Goal: Transaction & Acquisition: Subscribe to service/newsletter

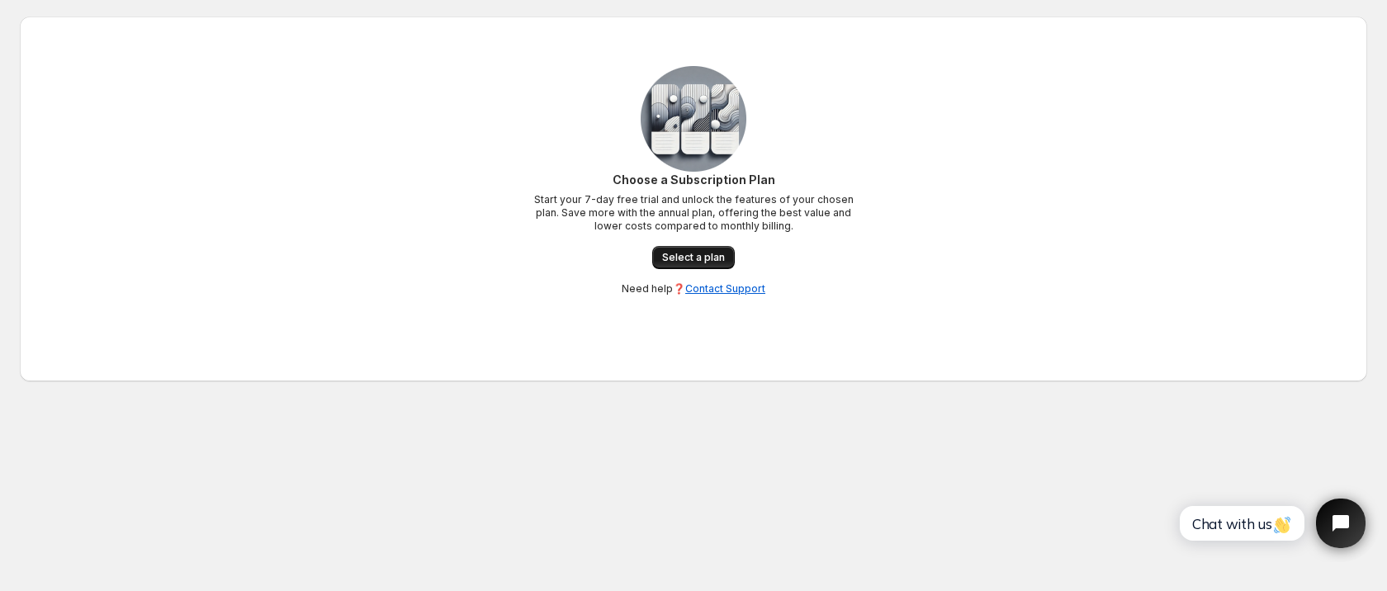
click at [694, 259] on span "Select a plan" at bounding box center [693, 257] width 63 height 13
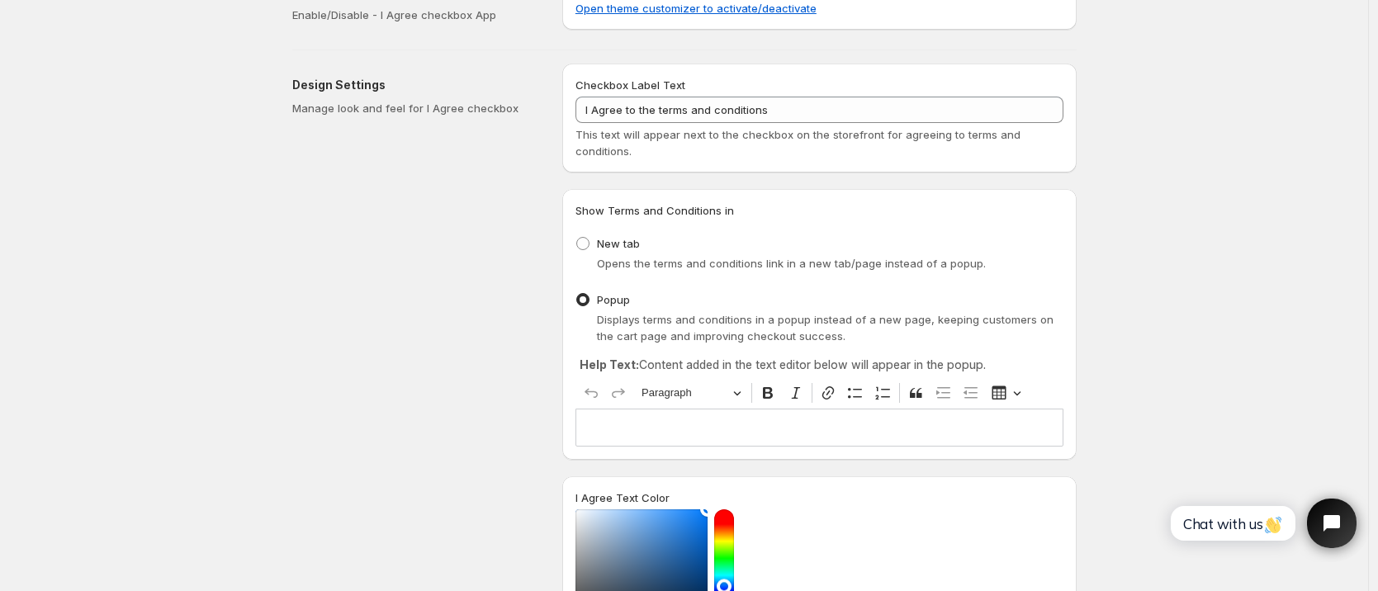
scroll to position [43, 0]
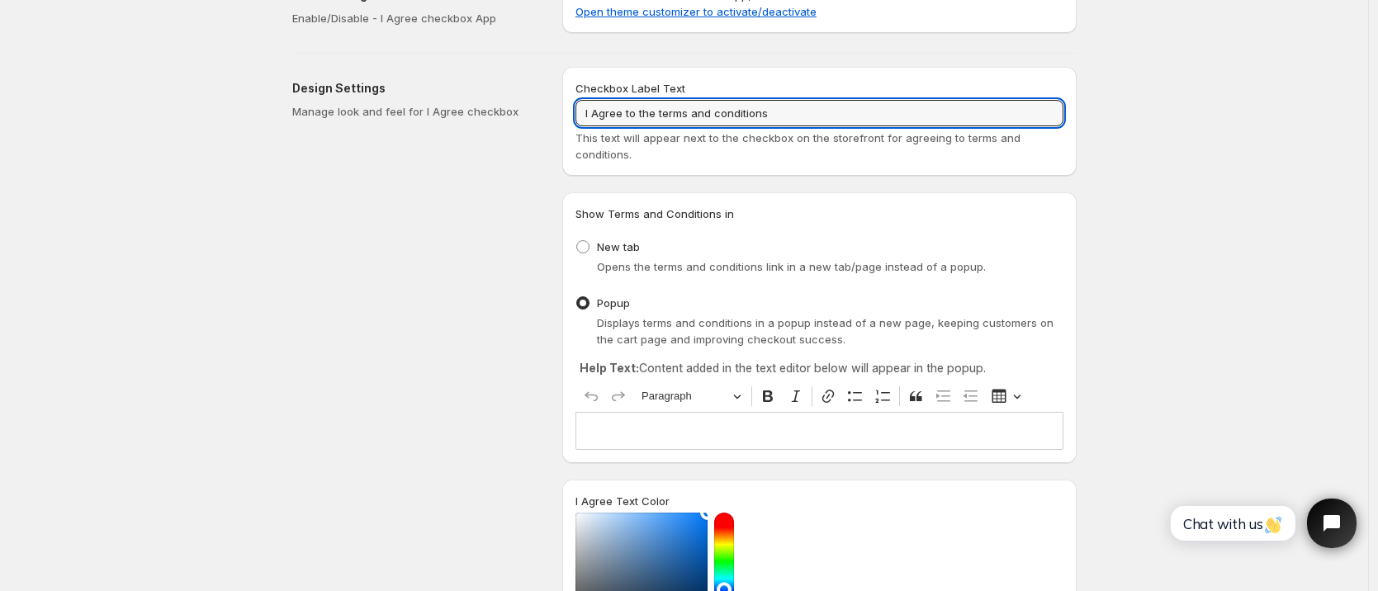
drag, startPoint x: 779, startPoint y: 114, endPoint x: 567, endPoint y: 113, distance: 211.4
click at [567, 113] on div "Checkbox Label Text I Agree to the terms and conditions This text will appear n…" at bounding box center [819, 121] width 514 height 109
click at [798, 116] on input "I Agree to the terms and conditions" at bounding box center [819, 113] width 488 height 26
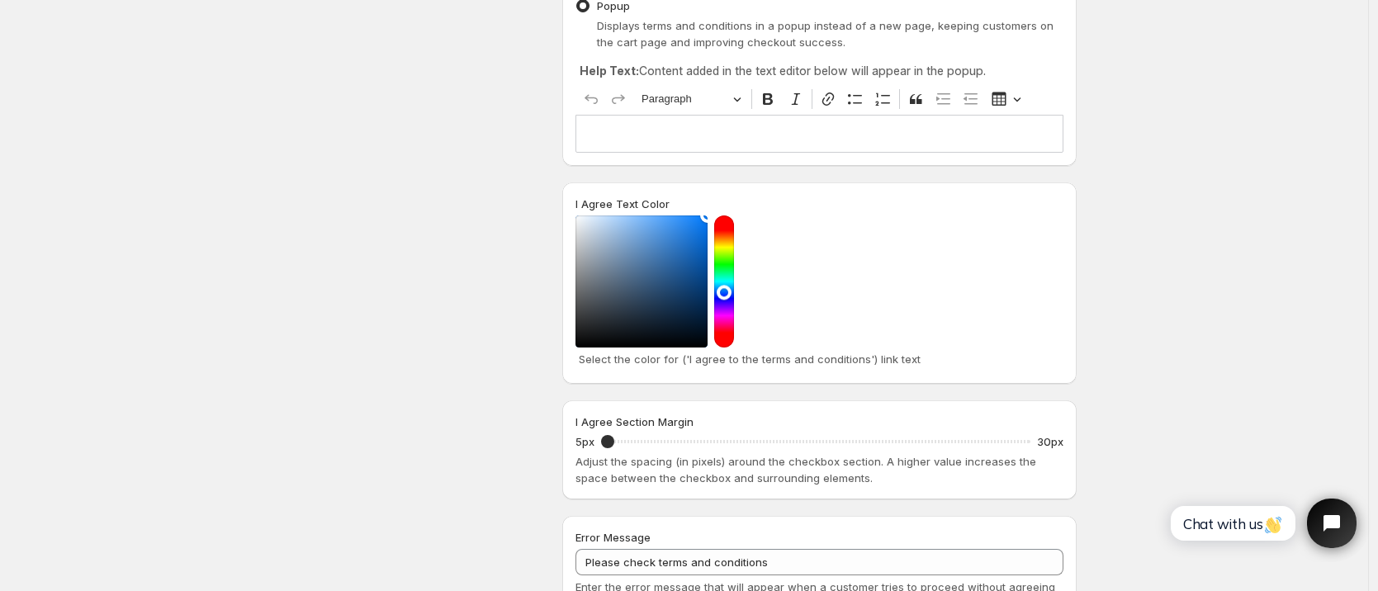
scroll to position [342, 0]
type input "Accetto Termini e Condizioni"
click at [708, 144] on div "Editor editing area: main. Press ⌥0 for help." at bounding box center [819, 131] width 488 height 37
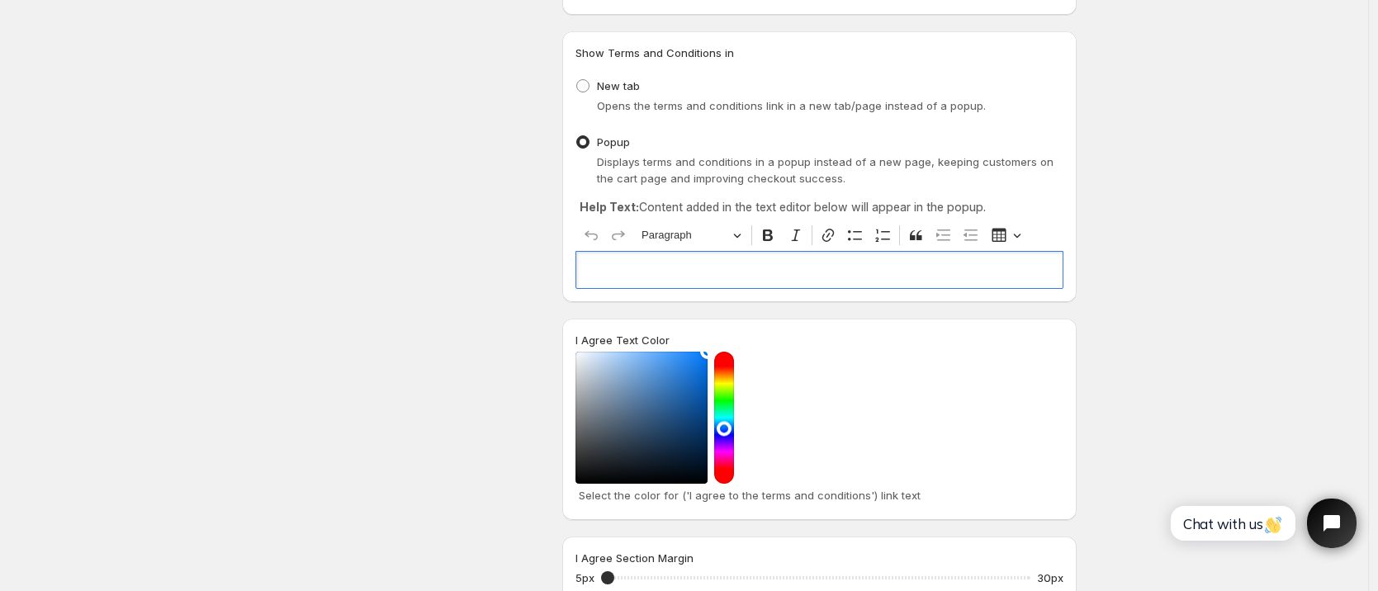
scroll to position [199, 0]
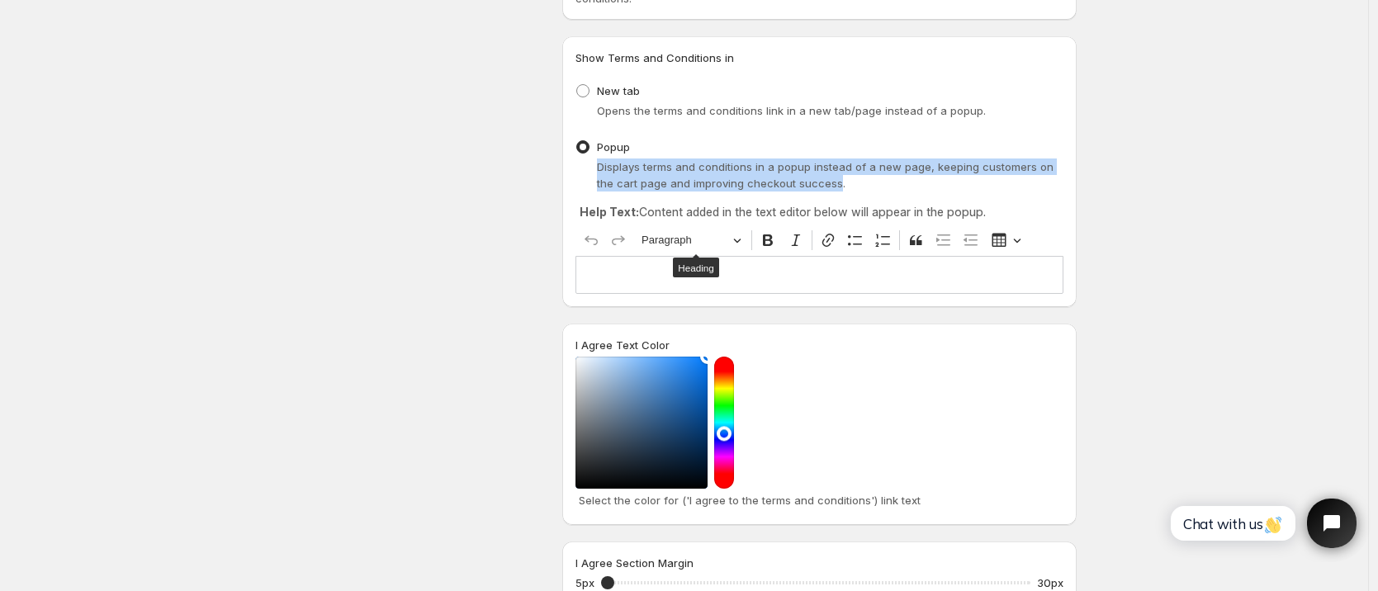
drag, startPoint x: 819, startPoint y: 185, endPoint x: 587, endPoint y: 162, distance: 233.1
click at [587, 162] on div "Displays terms and conditions in a popup instead of a new page, keeping custome…" at bounding box center [819, 175] width 488 height 33
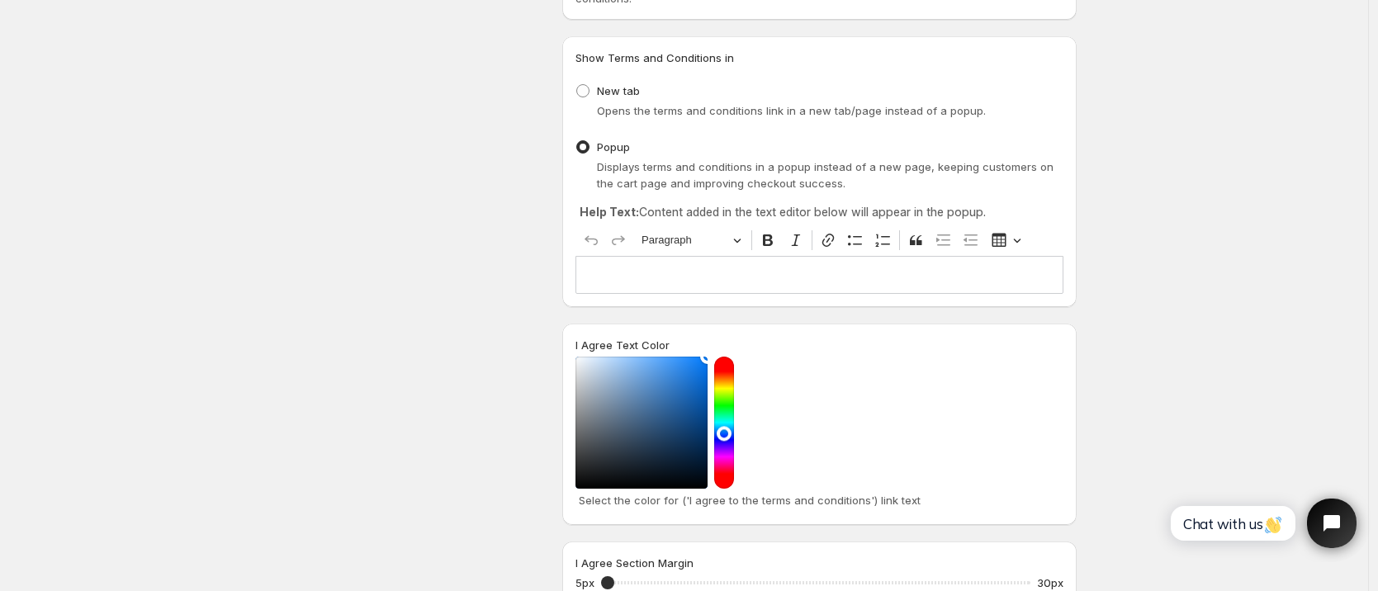
click at [1208, 109] on div "Save Discard Main Settings Enable/Disable - I Agree checkbox App To activate or…" at bounding box center [684, 399] width 1368 height 1197
click at [717, 282] on p "Editor editing area: main. Press ⌥0 for help." at bounding box center [819, 275] width 473 height 17
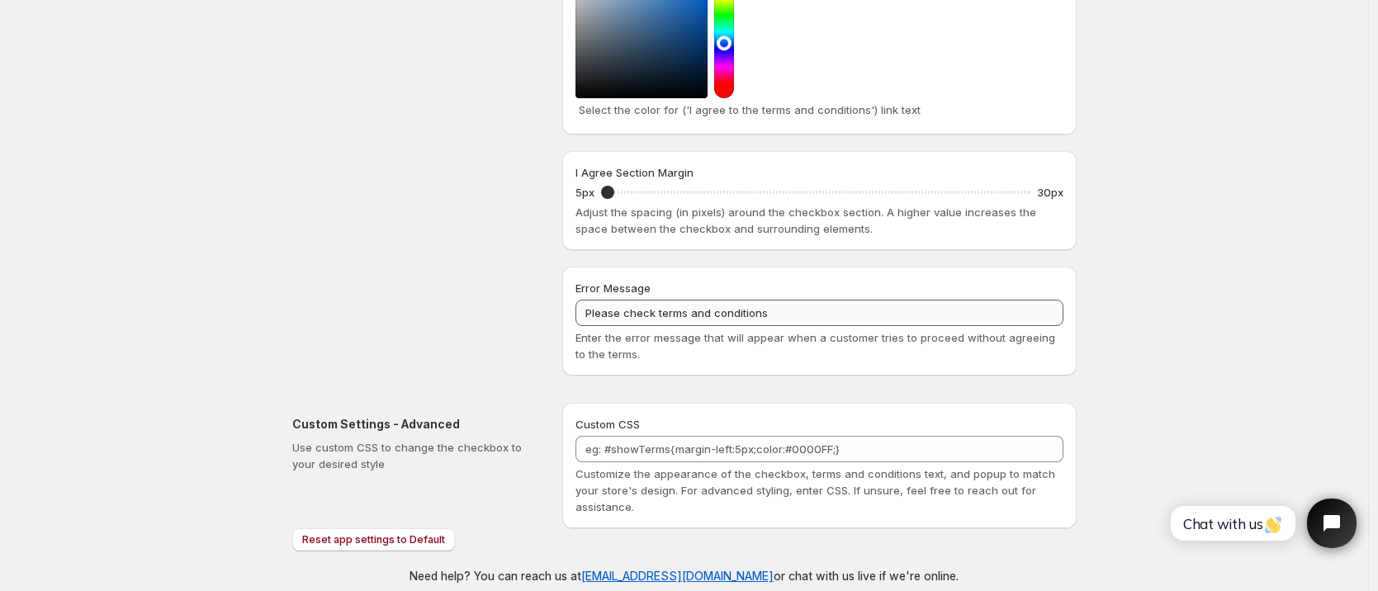
scroll to position [587, 0]
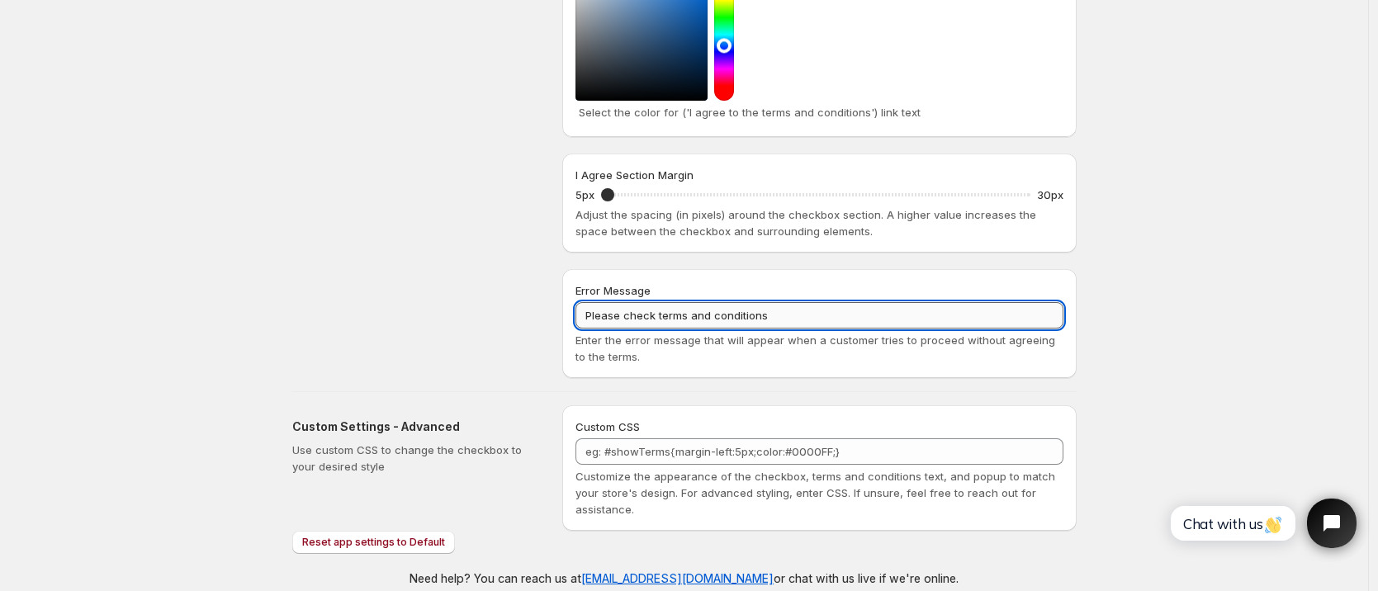
drag, startPoint x: 787, startPoint y: 324, endPoint x: 605, endPoint y: 324, distance: 181.6
click at [600, 324] on input "Please check terms and conditions" at bounding box center [819, 315] width 488 height 26
click at [615, 324] on input "Please check terms and conditions" at bounding box center [819, 315] width 488 height 26
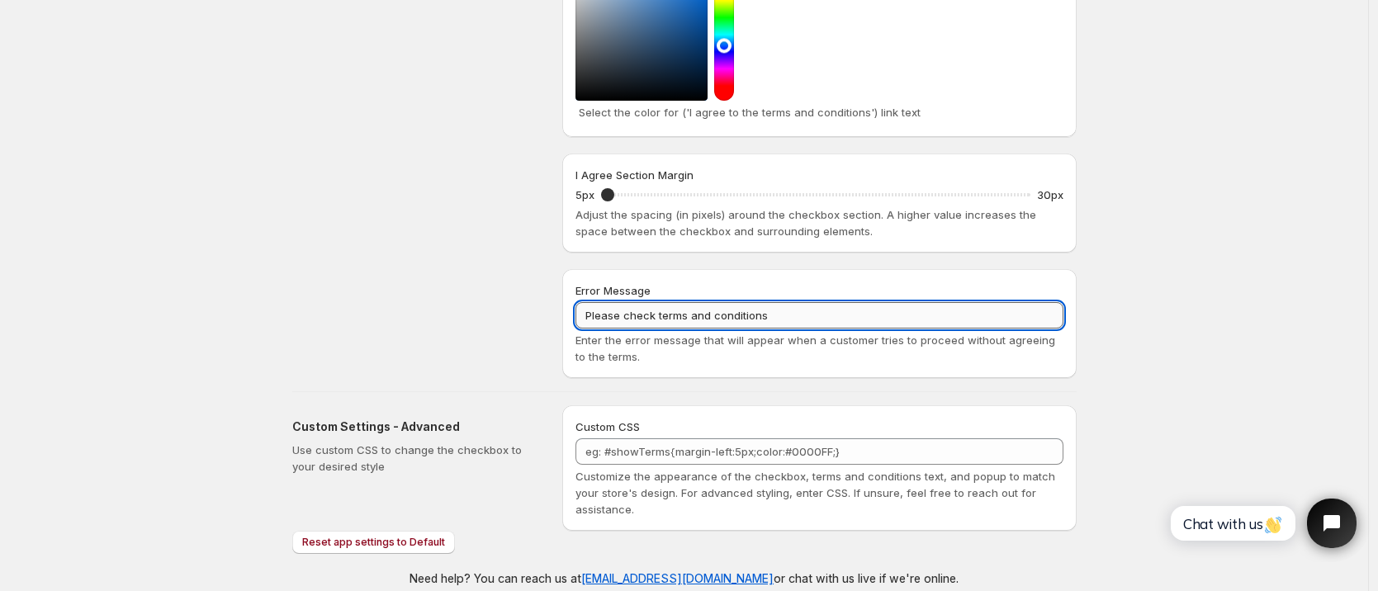
click at [615, 324] on input "Please check terms and conditions" at bounding box center [819, 315] width 488 height 26
click at [739, 326] on input "Please check terms and conditions" at bounding box center [819, 315] width 488 height 26
click at [736, 323] on input "Please check terms and conditions" at bounding box center [819, 315] width 488 height 26
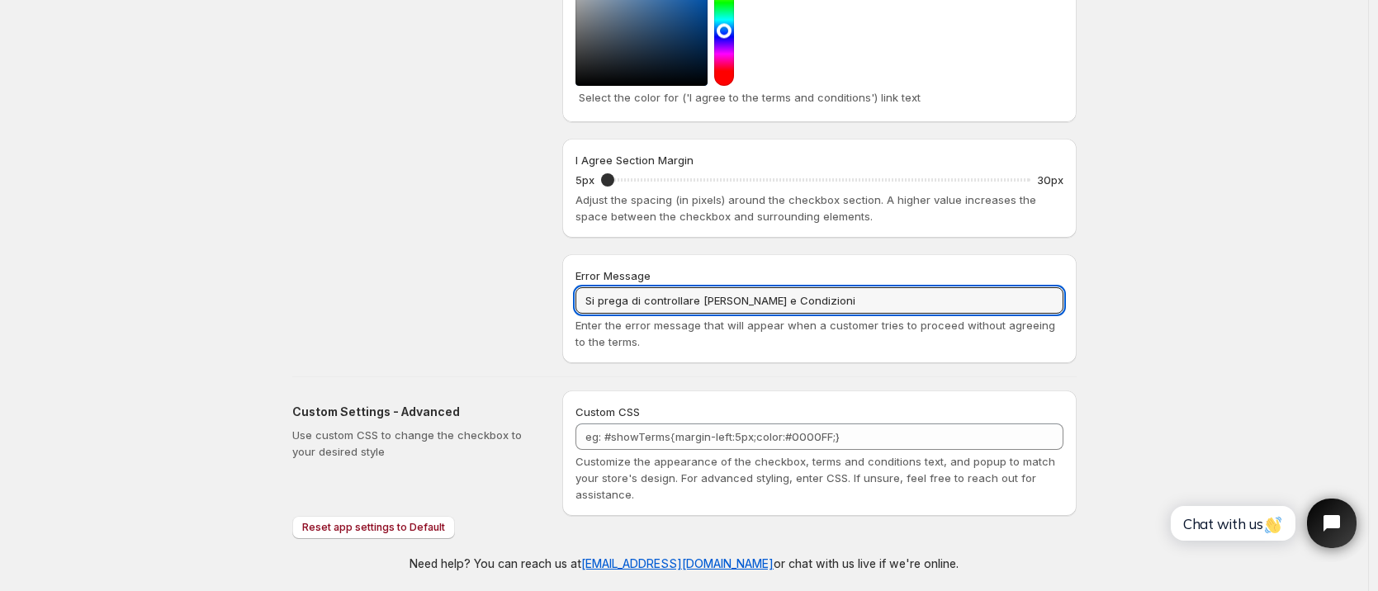
scroll to position [607, 0]
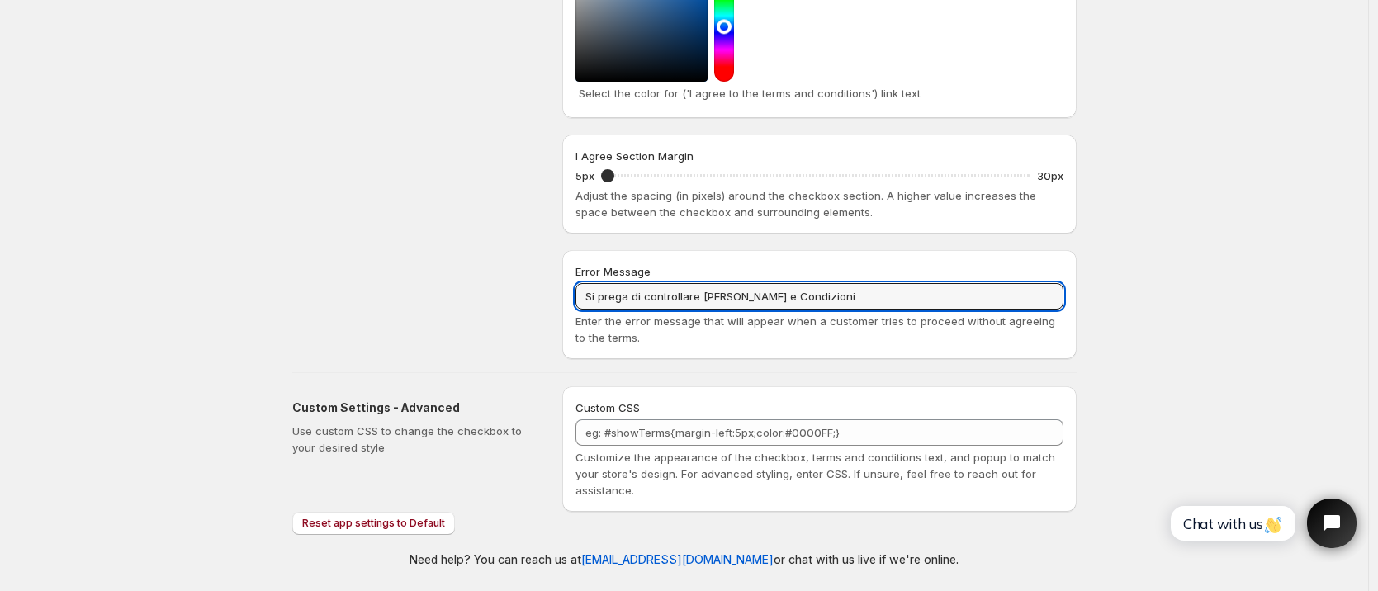
type input "Si prega di controllare [PERSON_NAME] e Condizioni"
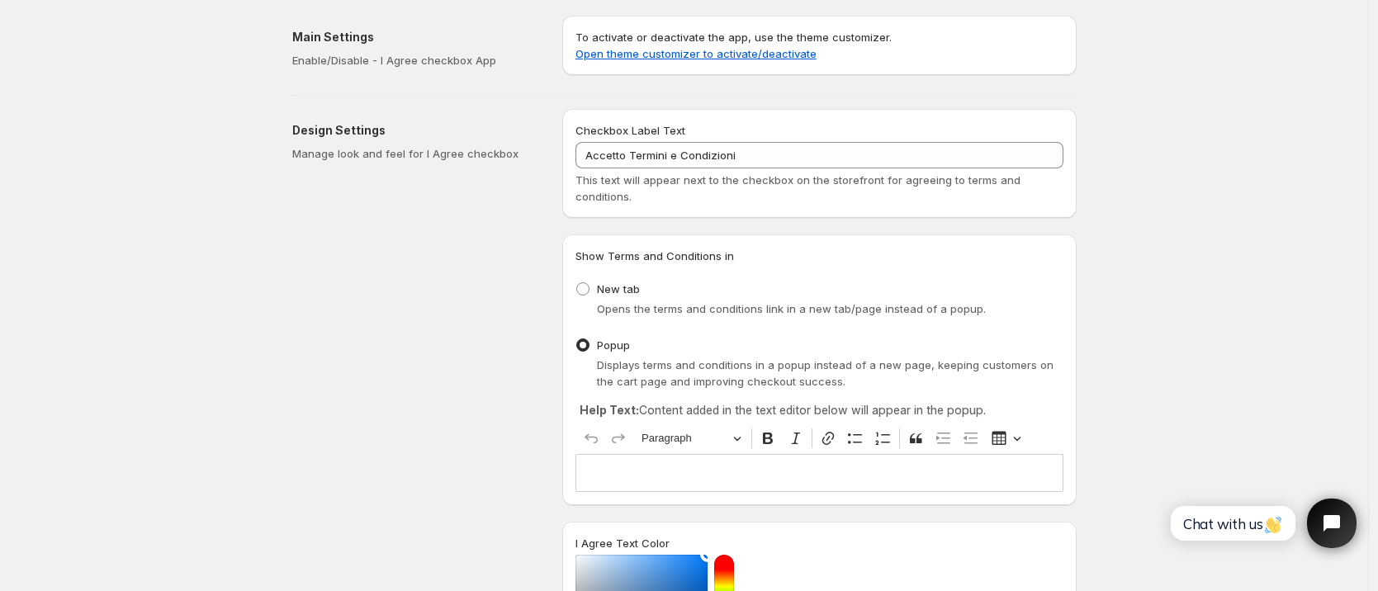
scroll to position [0, 0]
click at [705, 51] on link "Open theme customizer to activate/deactivate" at bounding box center [695, 54] width 241 height 13
